Goal: Browse casually: Explore the website without a specific task or goal

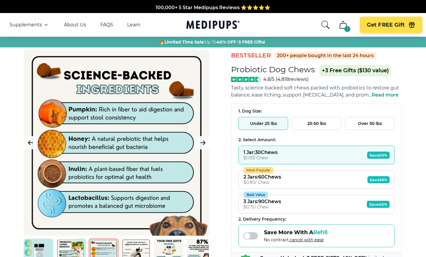
click at [305, 124] on button "25-50 lbs" at bounding box center [317, 123] width 50 height 13
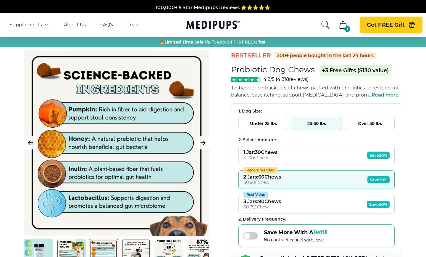
click at [372, 30] on button "Get FREE Gift" at bounding box center [391, 25] width 63 height 17
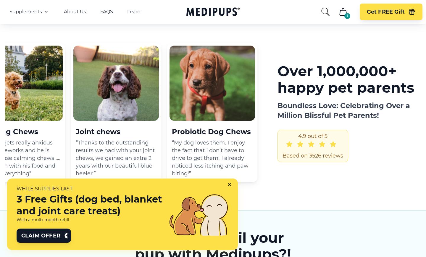
scroll to position [624, 0]
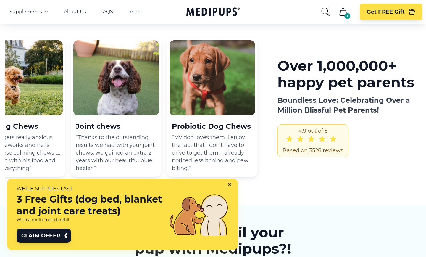
click at [231, 185] on icon at bounding box center [230, 185] width 5 height 5
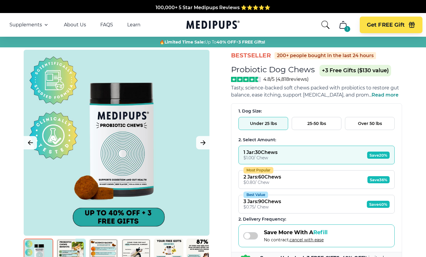
click at [185, 26] on nav "Supplements Supplements Probiotics & Gut Health Tasty, science-backed soft chew…" at bounding box center [213, 25] width 426 height 24
click at [71, 28] on div "Supplements Supplements Probiotics & Gut Health Tasty, science-backed soft chew…" at bounding box center [81, 24] width 145 height 7
click at [71, 26] on link "About Us" at bounding box center [75, 25] width 22 height 6
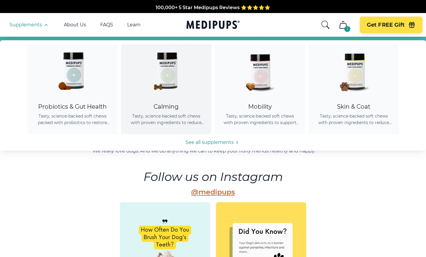
click at [185, 96] on img at bounding box center [166, 70] width 53 height 53
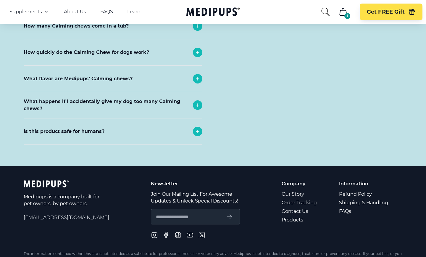
scroll to position [2579, 0]
